Goal: Navigation & Orientation: Find specific page/section

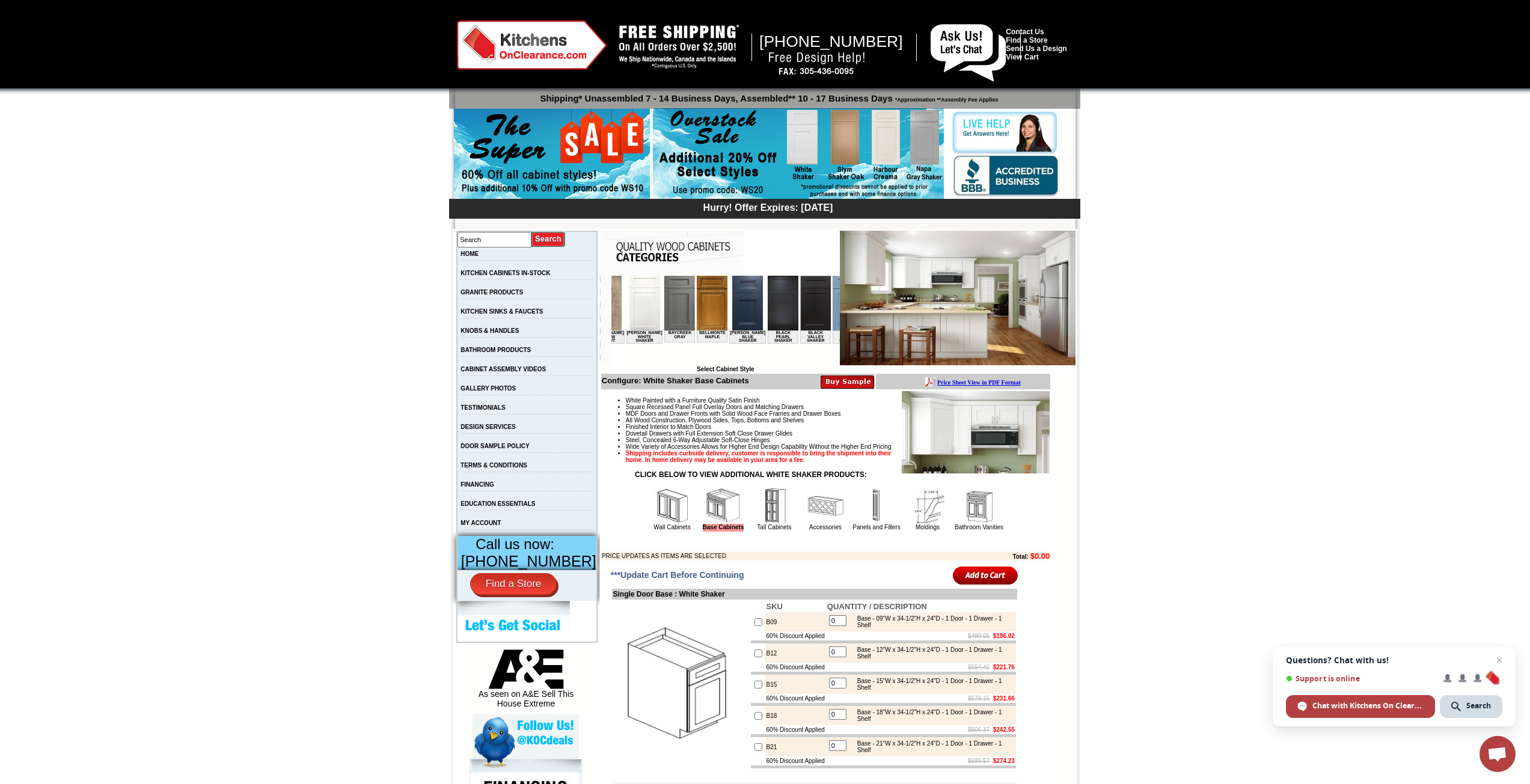
scroll to position [0, 96]
click at [792, 303] on img at bounding box center [807, 303] width 31 height 55
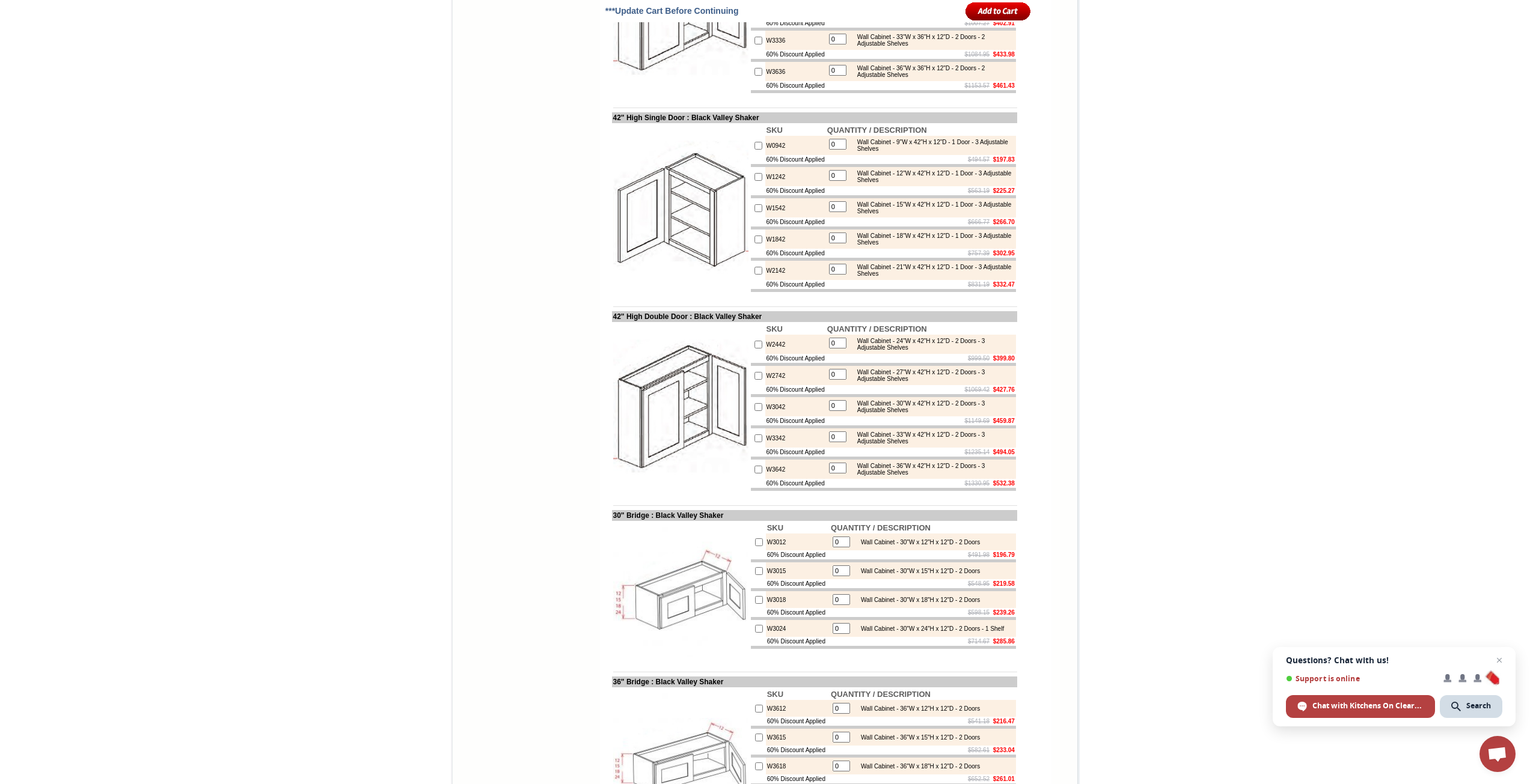
scroll to position [1082, 0]
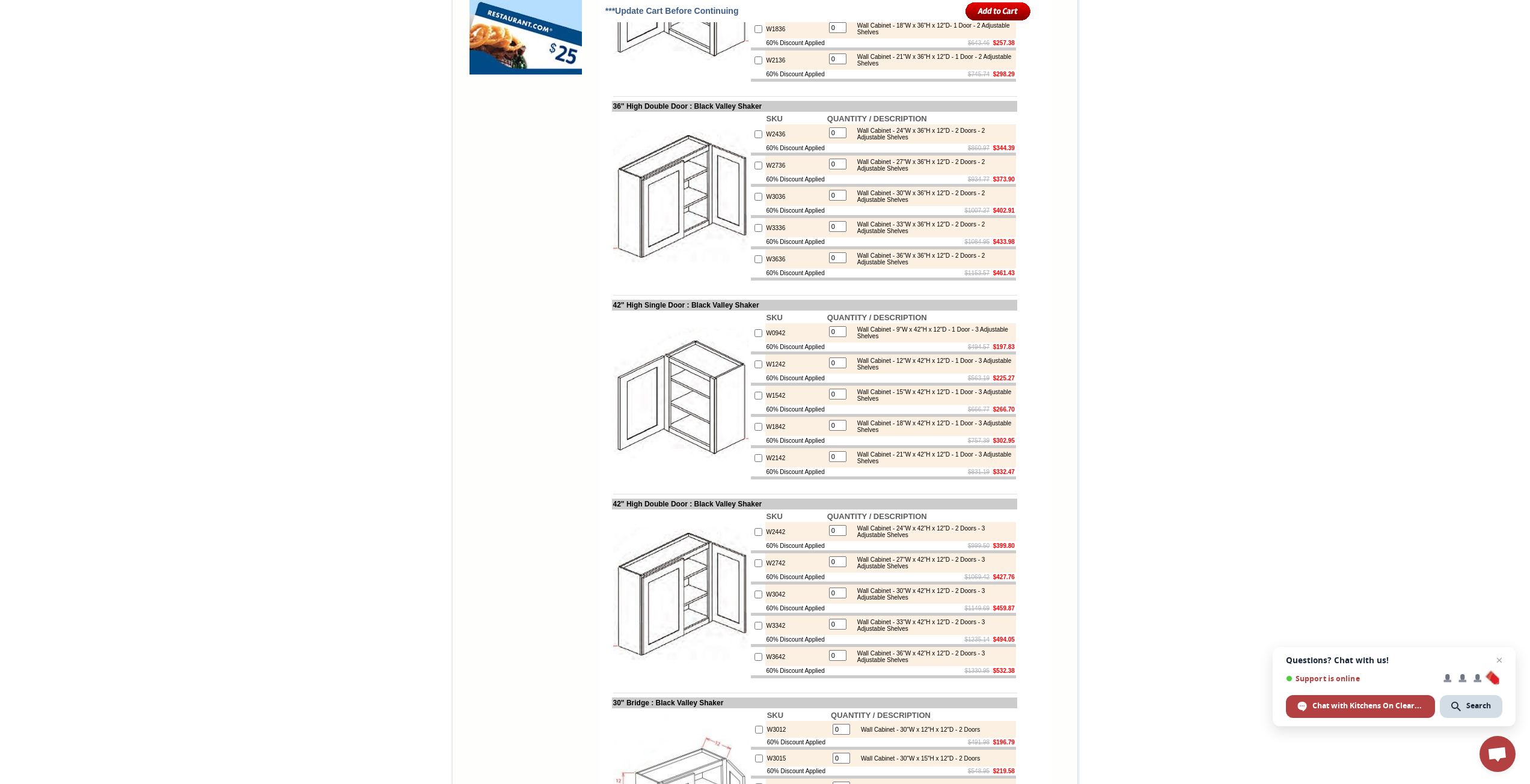
drag, startPoint x: 1184, startPoint y: 582, endPoint x: 1123, endPoint y: 257, distance: 330.7
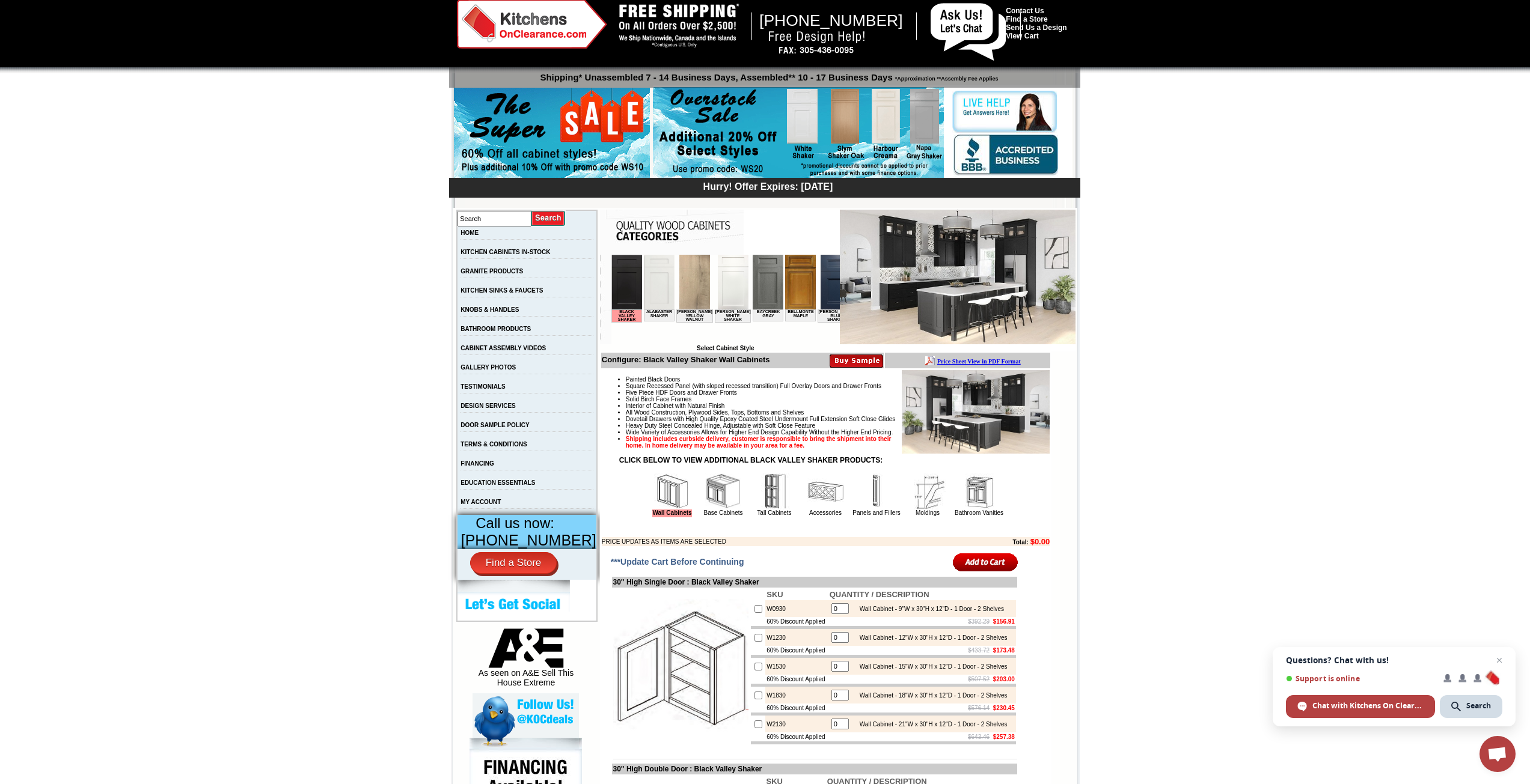
scroll to position [0, 0]
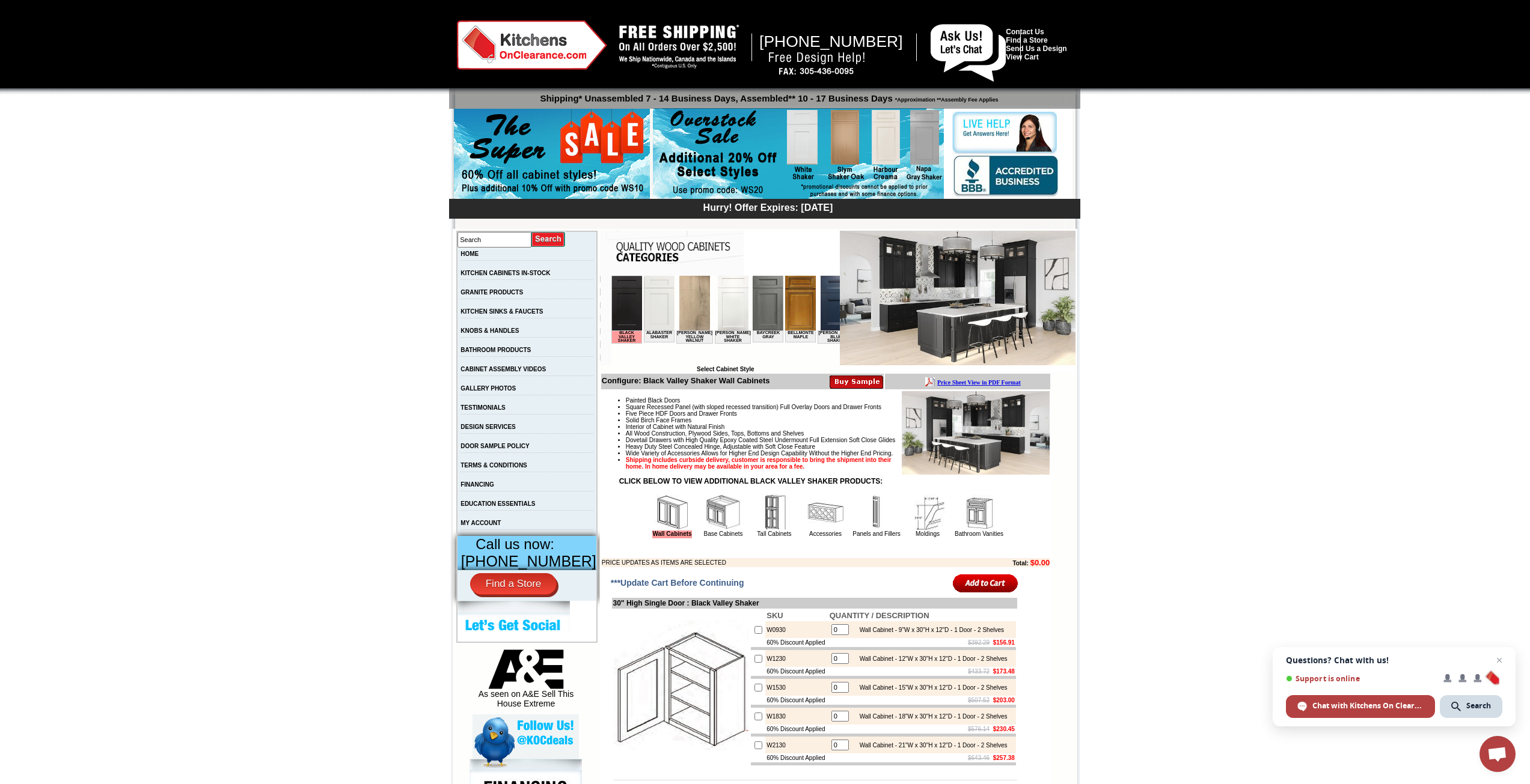
click at [723, 318] on img at bounding box center [732, 303] width 31 height 55
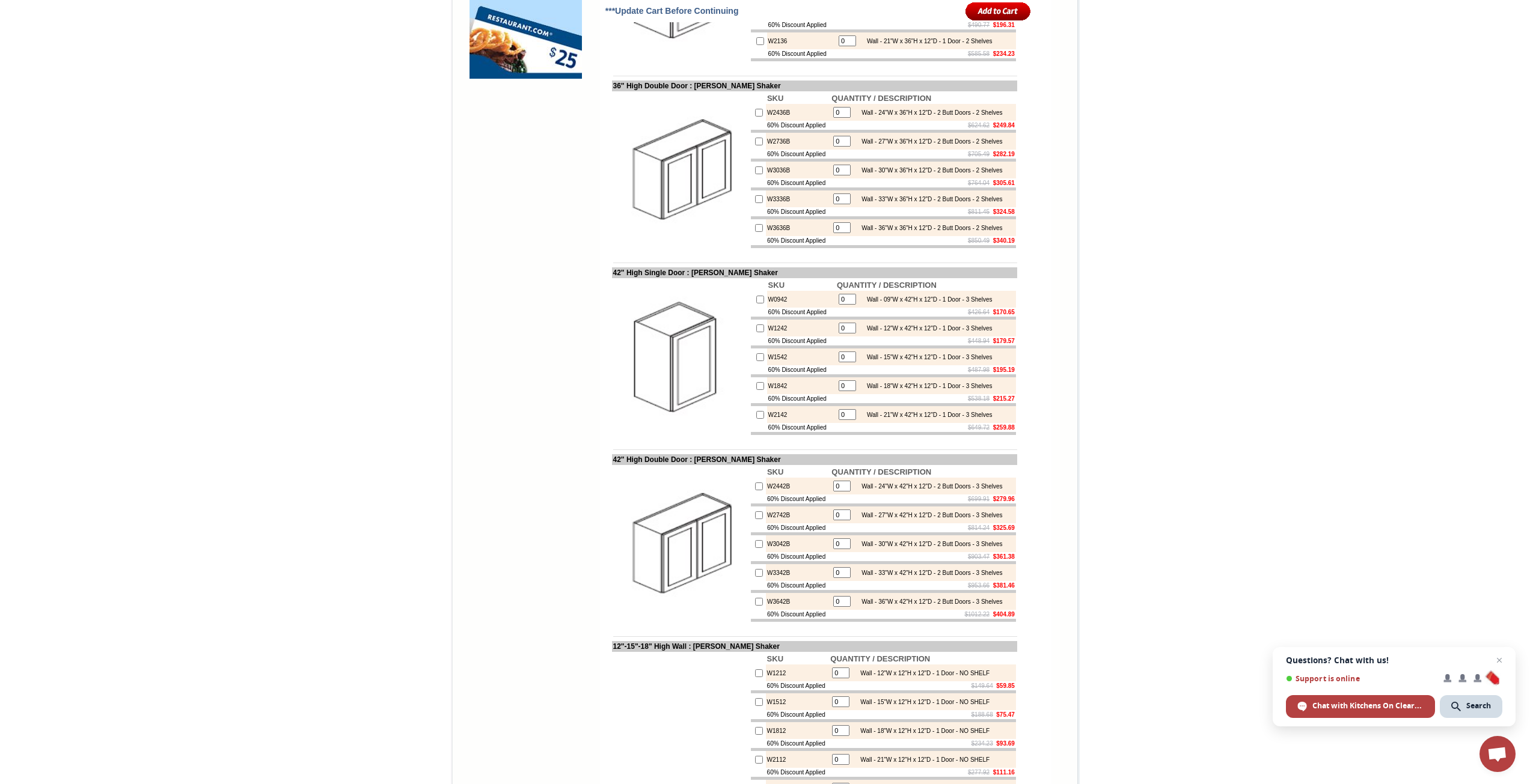
scroll to position [1082, 0]
